Goal: Navigation & Orientation: Find specific page/section

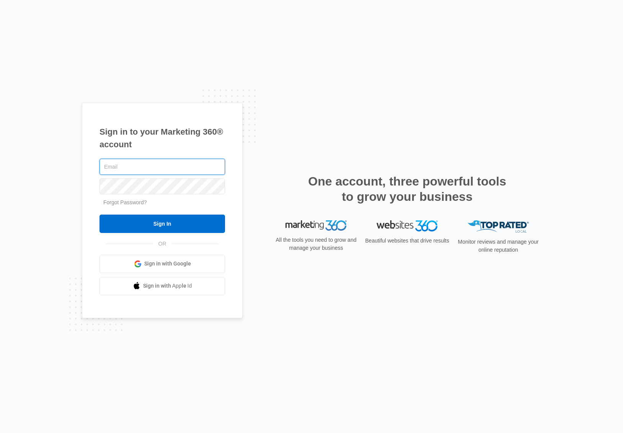
click at [135, 171] on input "text" at bounding box center [163, 167] width 126 height 16
type input "[PERSON_NAME][EMAIL_ADDRESS][PERSON_NAME][DOMAIN_NAME]"
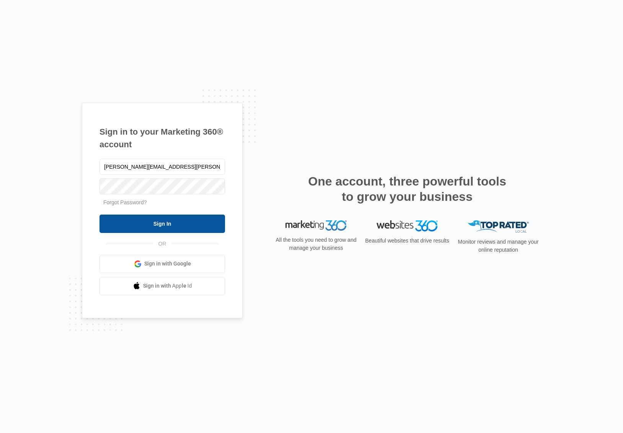
click at [172, 225] on input "Sign In" at bounding box center [163, 224] width 126 height 18
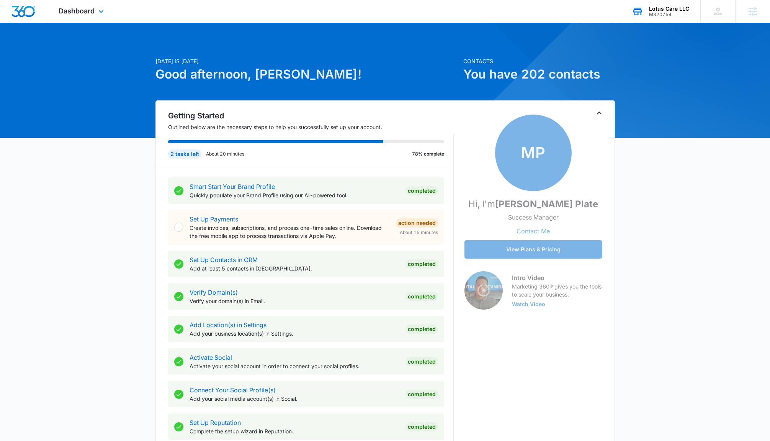
drag, startPoint x: 663, startPoint y: 16, endPoint x: 656, endPoint y: 21, distance: 8.7
click at [623, 16] on div "M320754" at bounding box center [669, 14] width 40 height 5
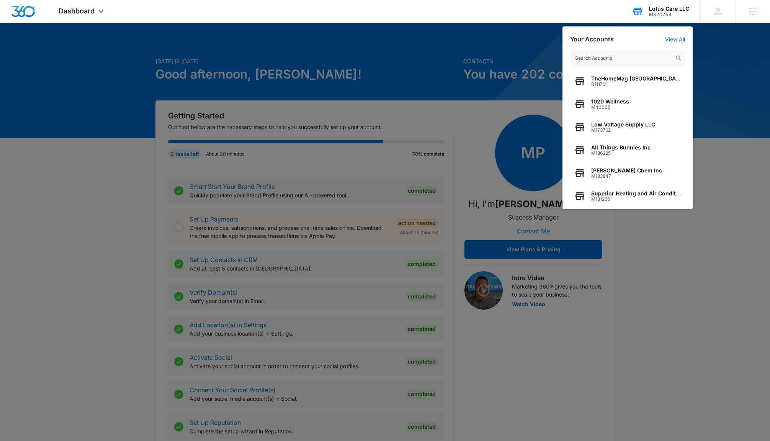
click at [608, 56] on input "text" at bounding box center [627, 58] width 115 height 15
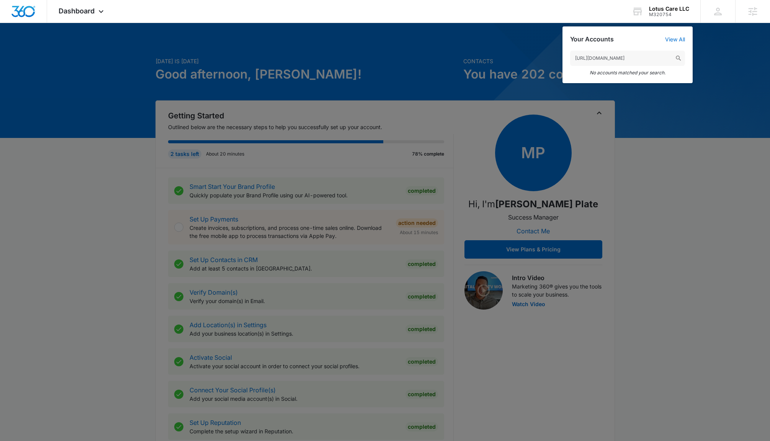
type input "https://projects.zoho.com/portal/madwire910#zp/task-detail/2093576000009388880"
drag, startPoint x: 717, startPoint y: 63, endPoint x: 707, endPoint y: 40, distance: 25.0
click at [623, 62] on div at bounding box center [385, 220] width 770 height 441
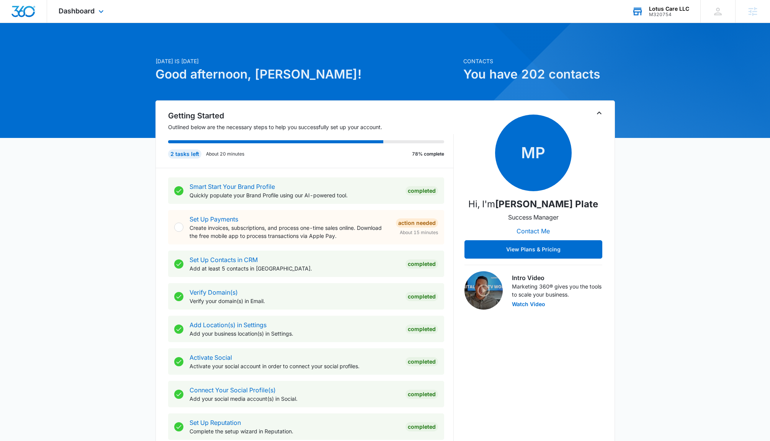
click at [623, 10] on div "Lotus Care LLC" at bounding box center [669, 9] width 40 height 6
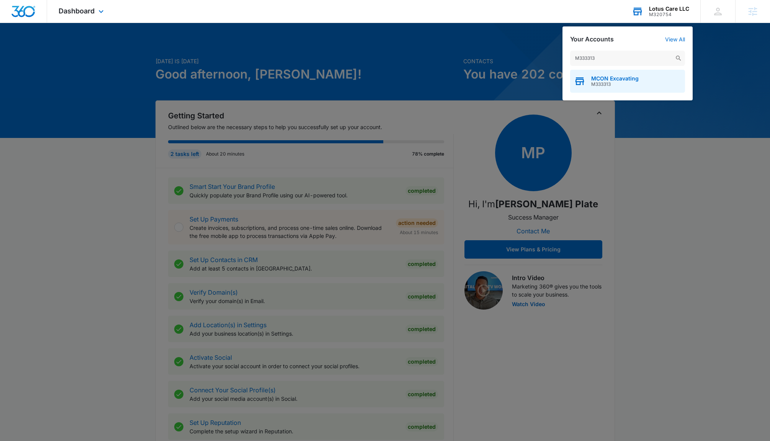
type input "M333313"
drag, startPoint x: 626, startPoint y: 80, endPoint x: 639, endPoint y: 74, distance: 13.7
click at [623, 80] on span "MCON Excavating" at bounding box center [614, 78] width 47 height 6
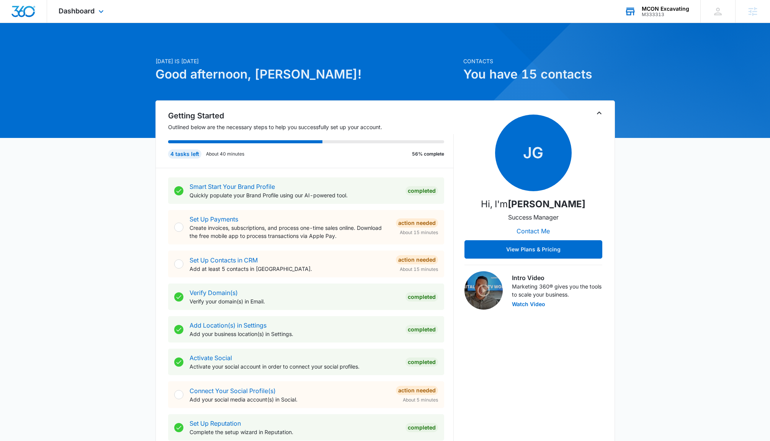
click at [86, 17] on div "Dashboard Apps Reputation Websites Forms CRM Email Social Content Ads Intellige…" at bounding box center [82, 11] width 70 height 23
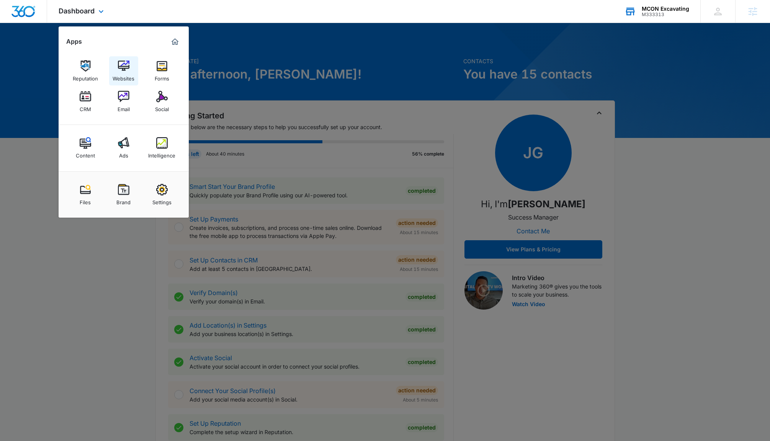
click at [124, 70] on img at bounding box center [123, 65] width 11 height 11
